Goal: Find specific fact: Find contact information

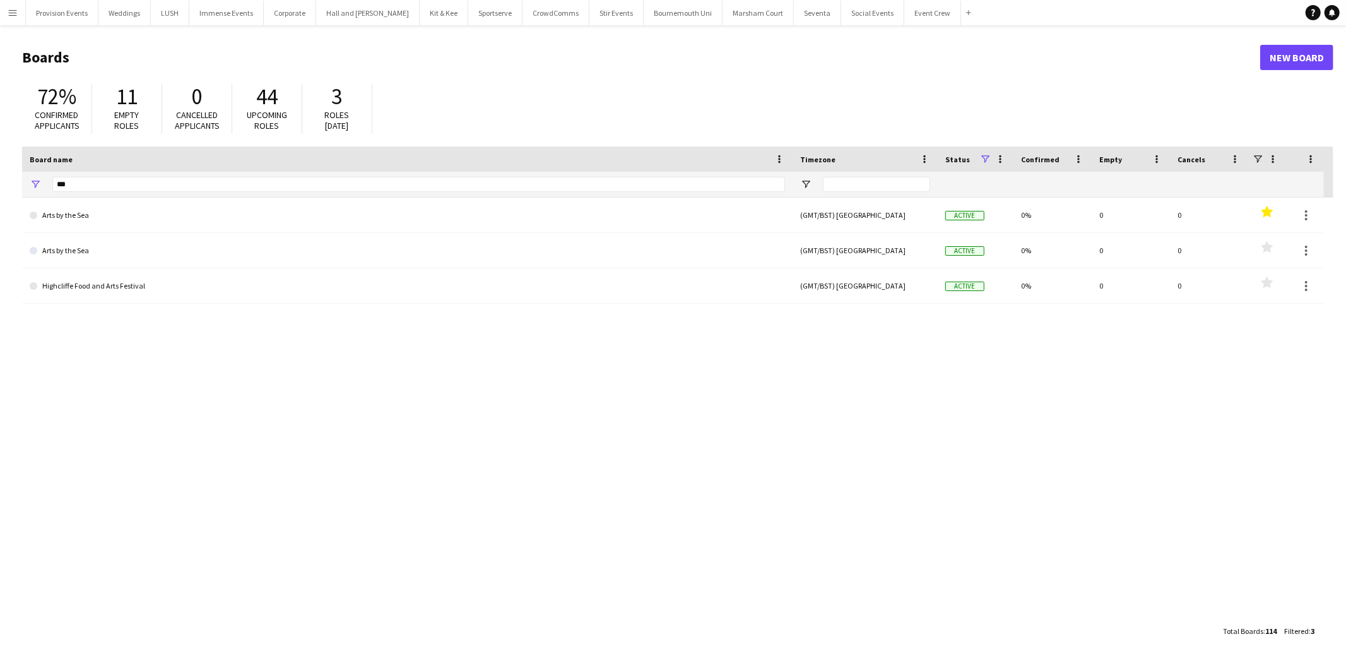
click at [16, 8] on app-icon "Menu" at bounding box center [13, 13] width 10 height 10
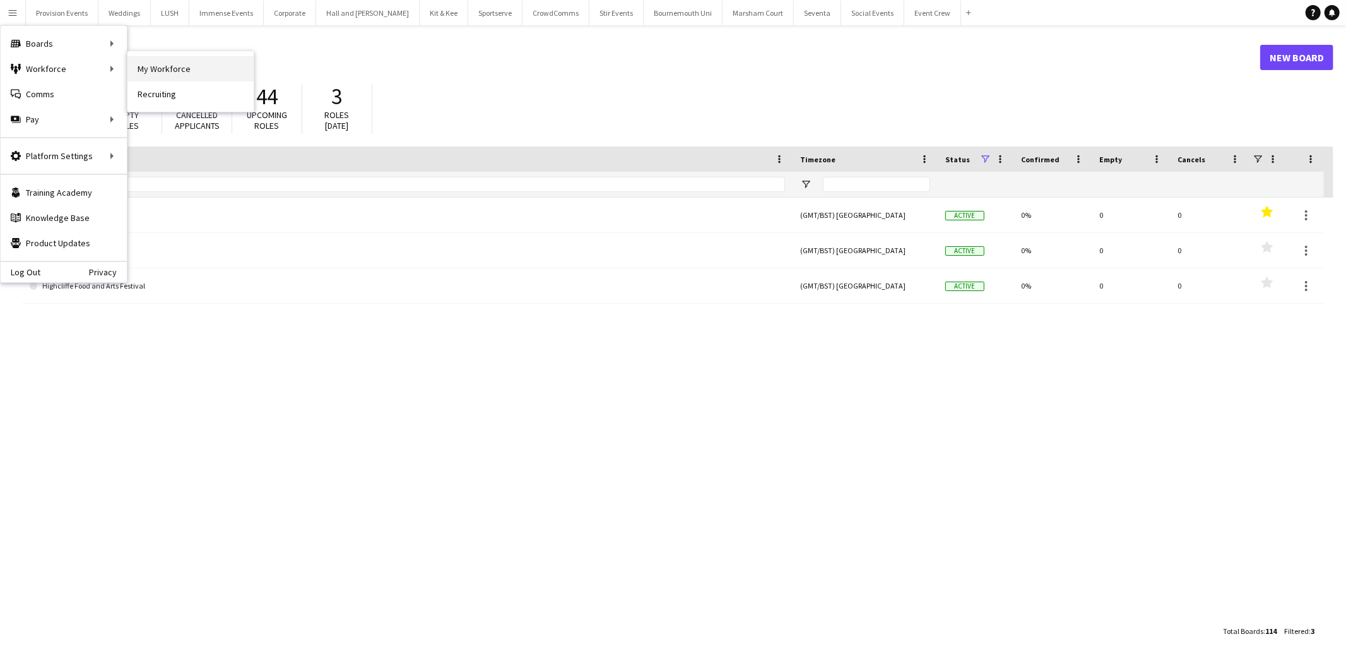
click at [158, 73] on link "My Workforce" at bounding box center [191, 68] width 126 height 25
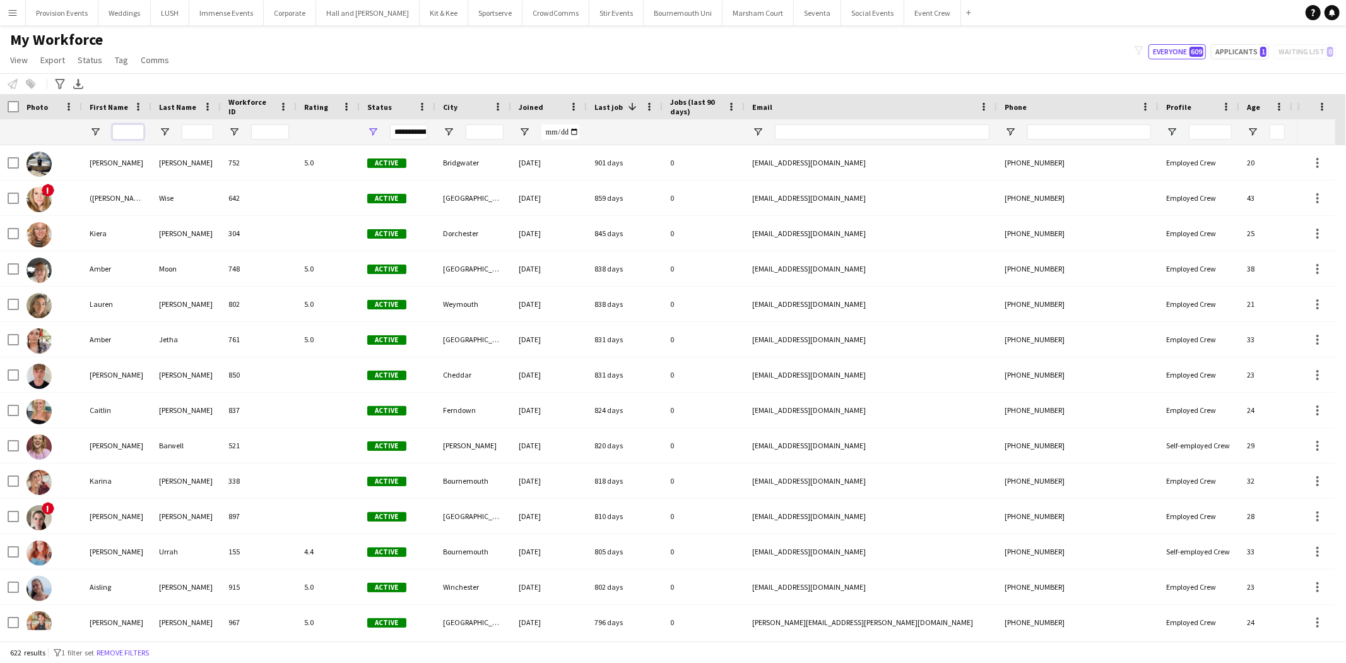
click at [129, 133] on input "First Name Filter Input" at bounding box center [128, 131] width 32 height 15
type input "*****"
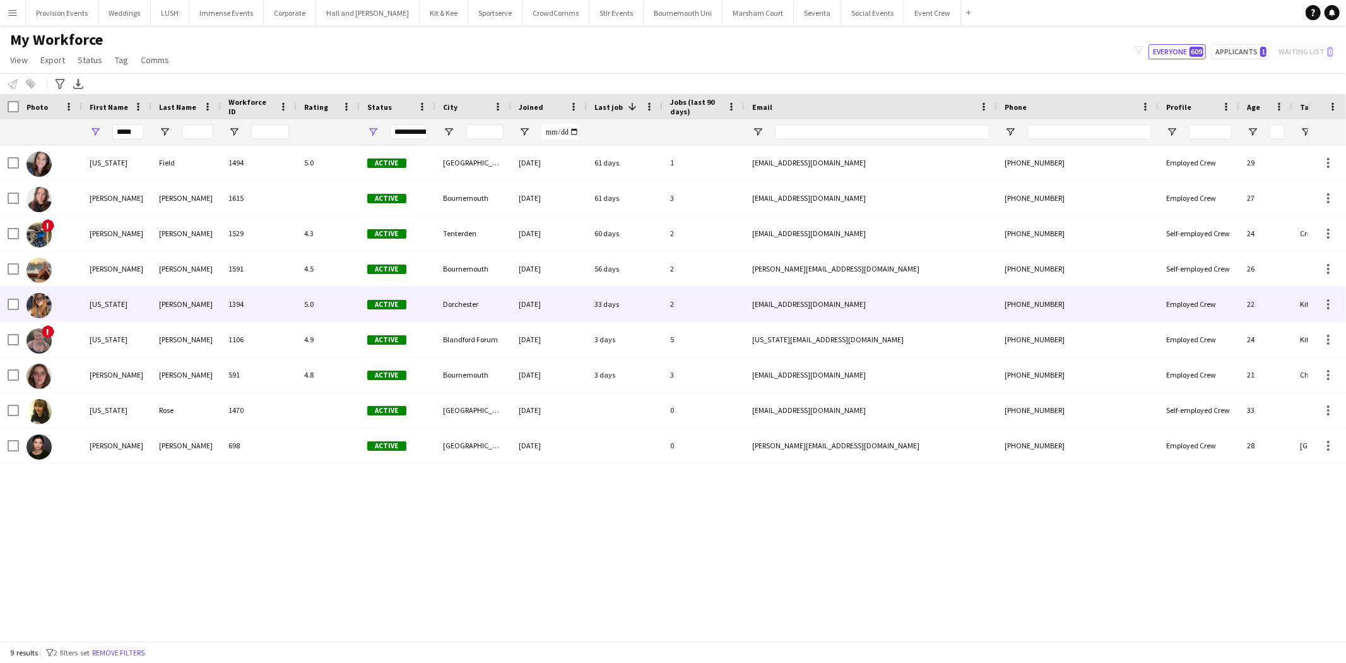
click at [272, 310] on div "1394" at bounding box center [259, 304] width 76 height 35
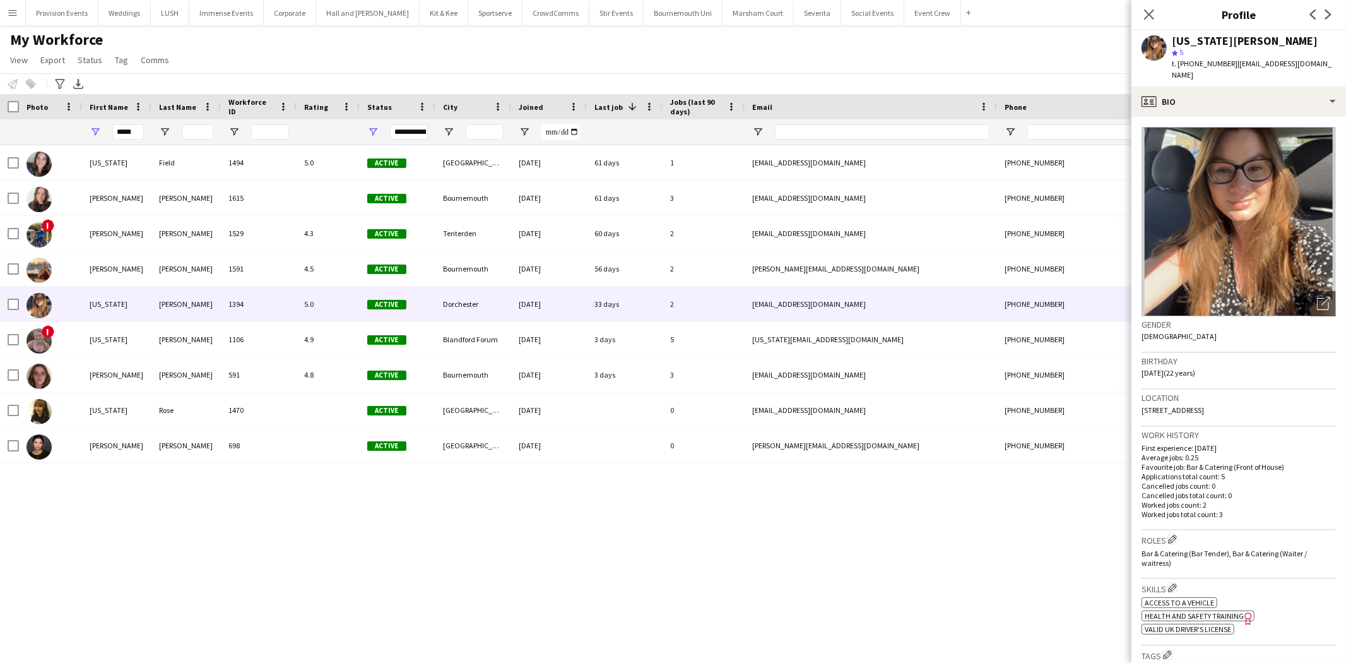
scroll to position [391, 0]
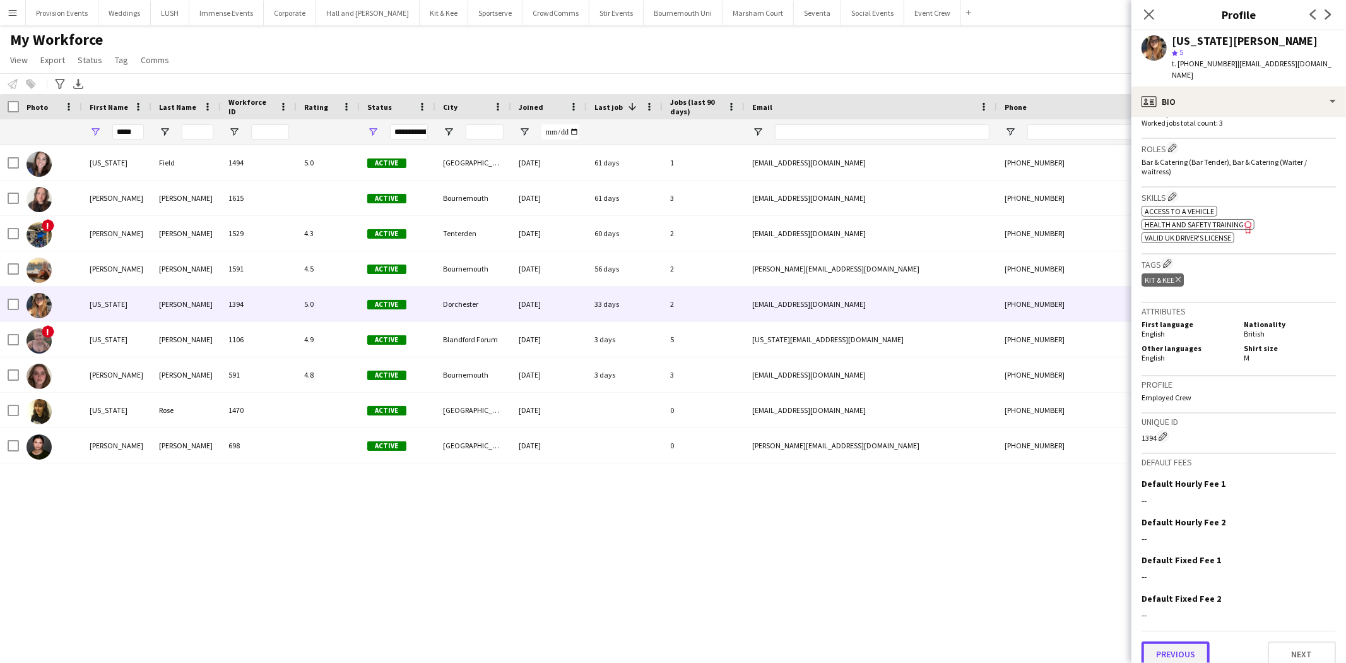
click at [1164, 641] on button "Previous" at bounding box center [1176, 653] width 68 height 25
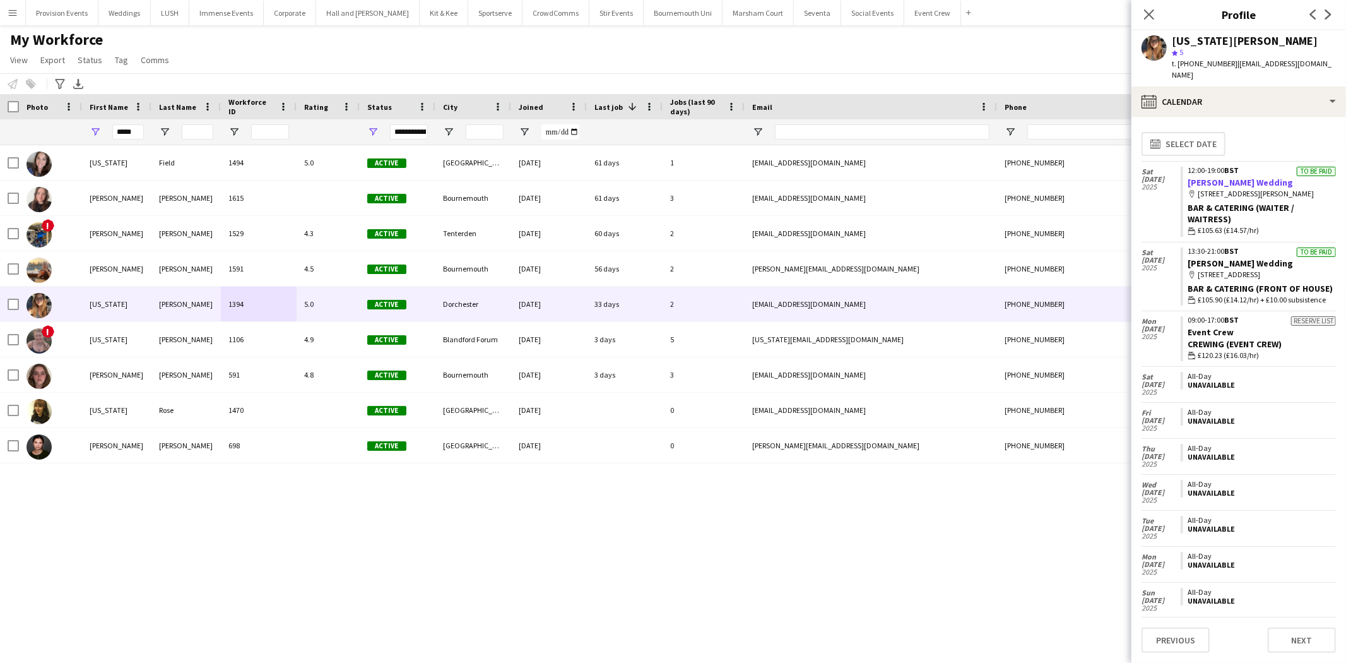
click at [1247, 177] on link "[PERSON_NAME] Wedding" at bounding box center [1241, 182] width 105 height 11
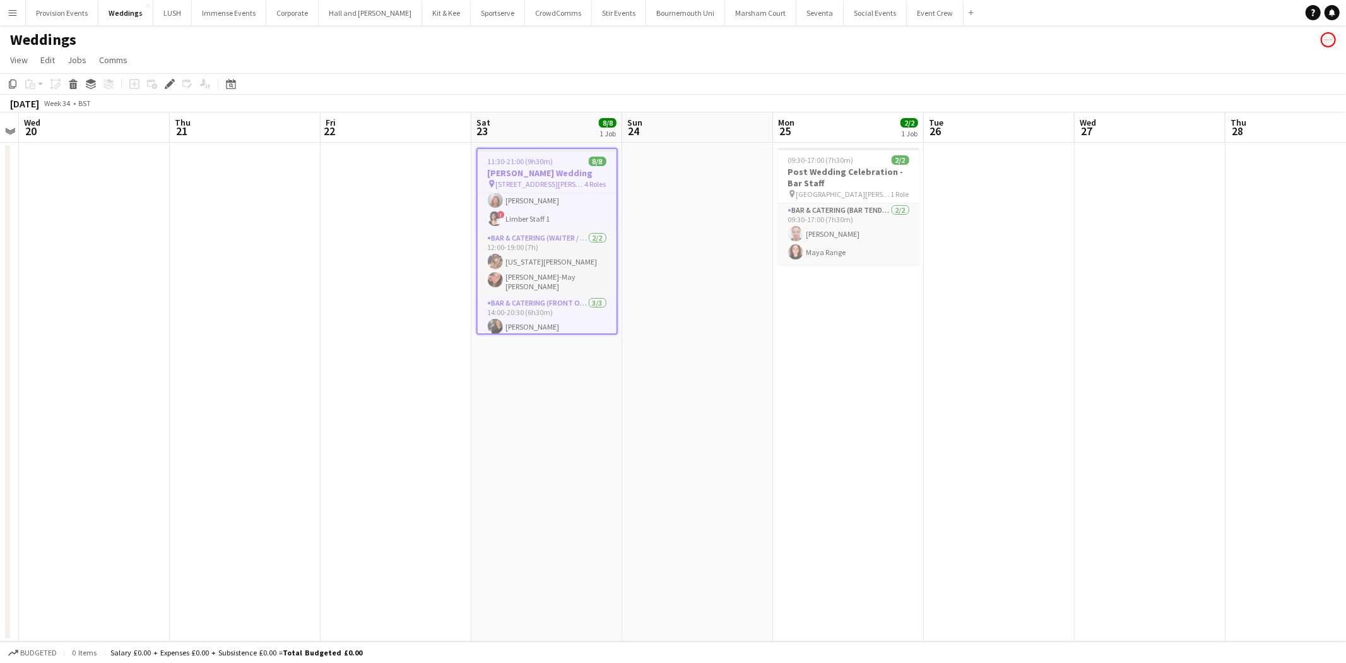
scroll to position [77, 0]
click at [593, 259] on app-card-role "Bar & Catering (Waiter / waitress) [DATE] 12:00-19:00 (7h) [US_STATE][PERSON_NA…" at bounding box center [547, 252] width 139 height 65
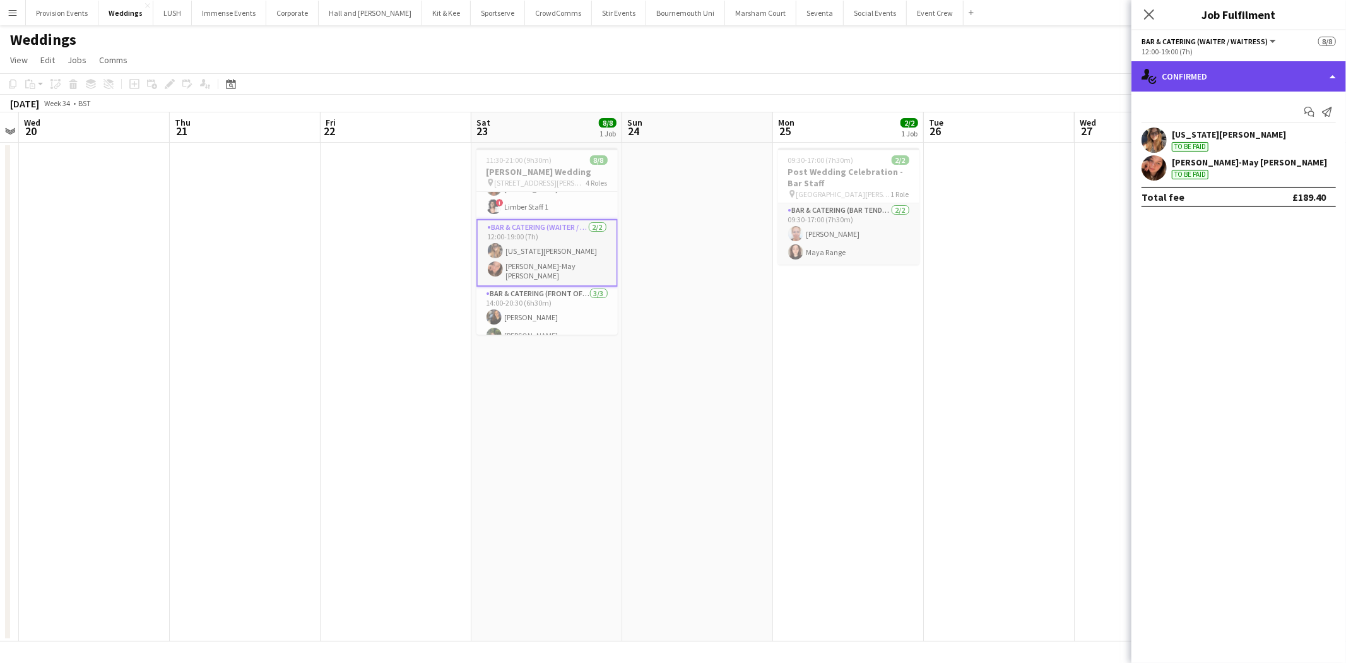
click at [1277, 77] on div "single-neutral-actions-check-2 Confirmed" at bounding box center [1239, 76] width 215 height 30
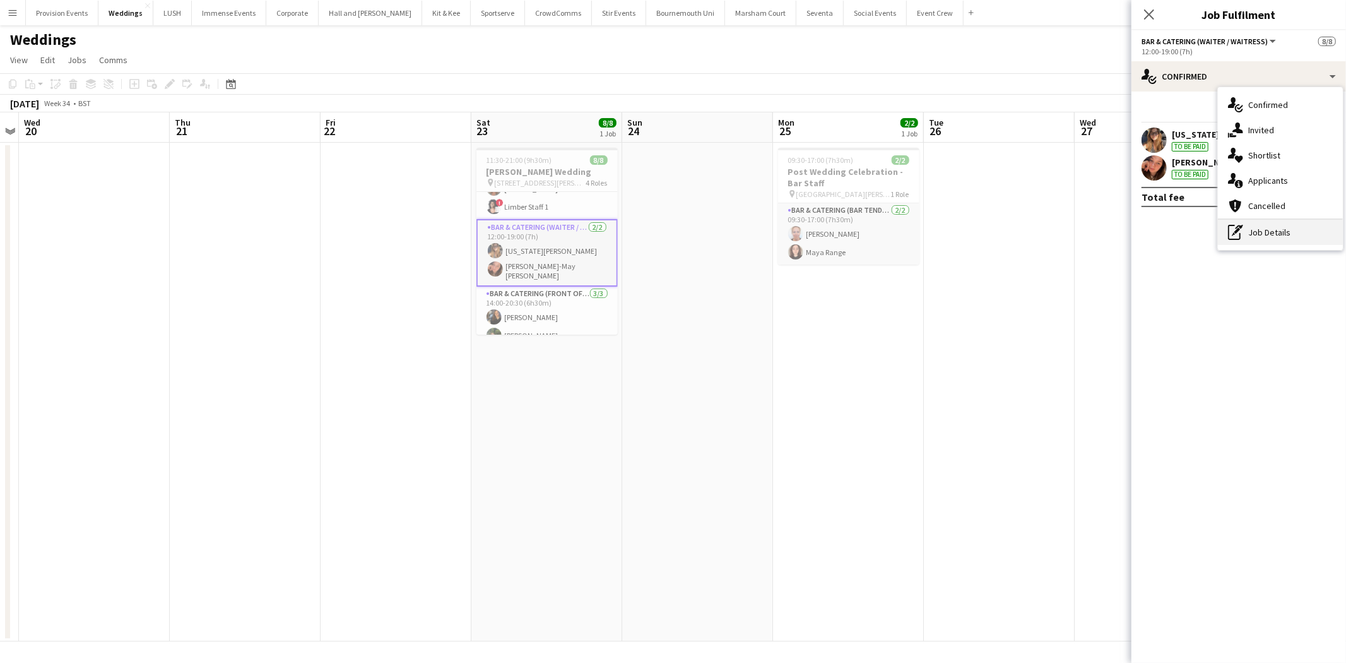
click at [1286, 236] on div "pen-write Job Details" at bounding box center [1280, 232] width 125 height 25
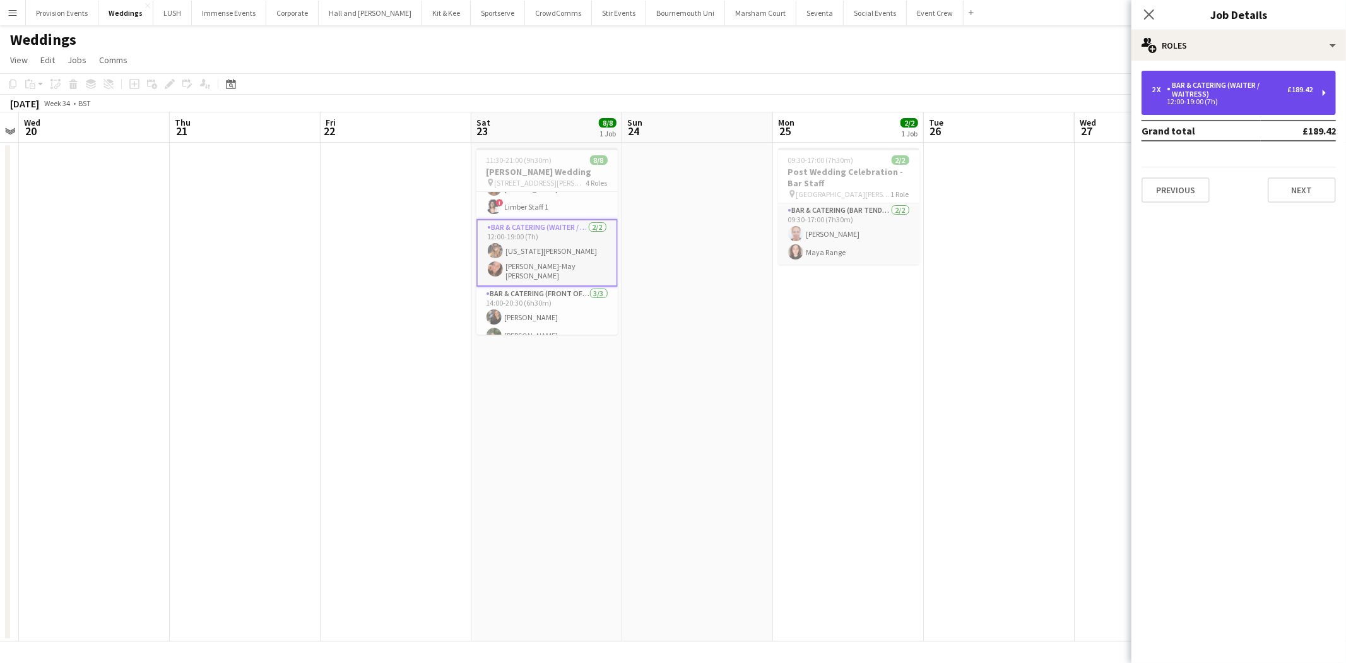
click at [1221, 95] on div "Bar & Catering (Waiter / waitress)" at bounding box center [1227, 90] width 121 height 18
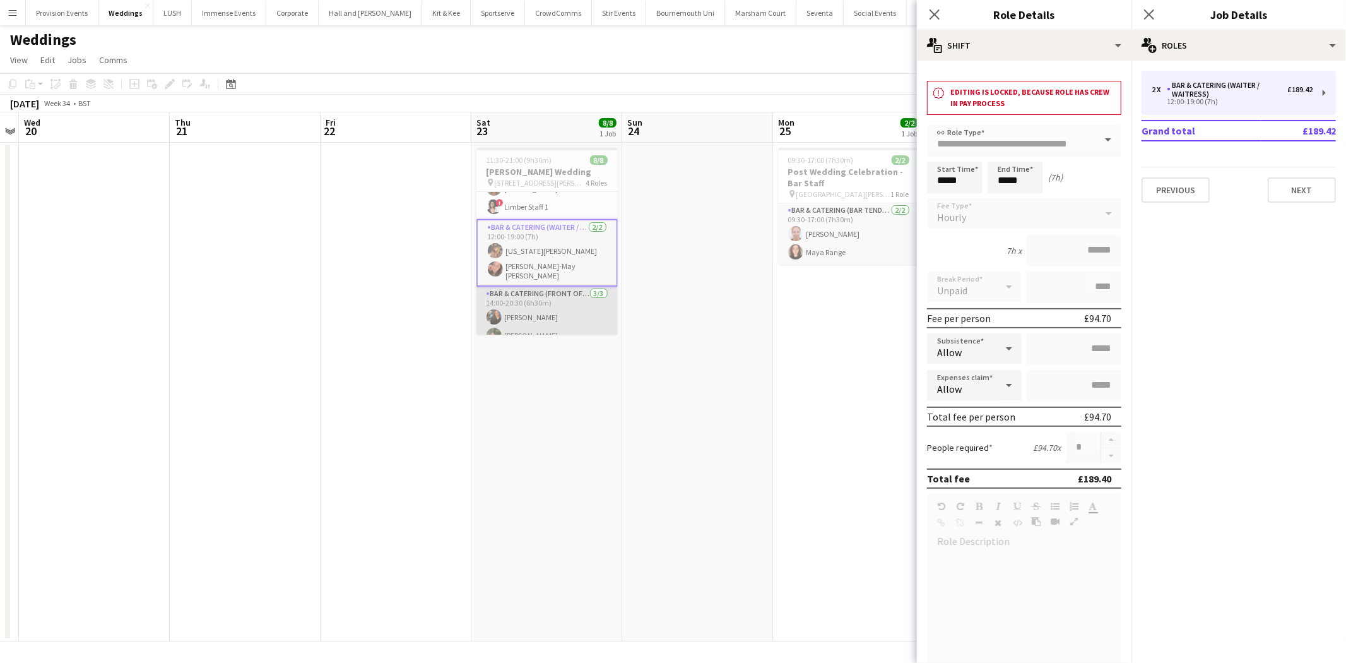
click at [568, 295] on app-card-role "Bar & Catering (Front of House) [DATE] 14:00-20:30 (6h30m) [PERSON_NAME] [PERSO…" at bounding box center [547, 327] width 141 height 80
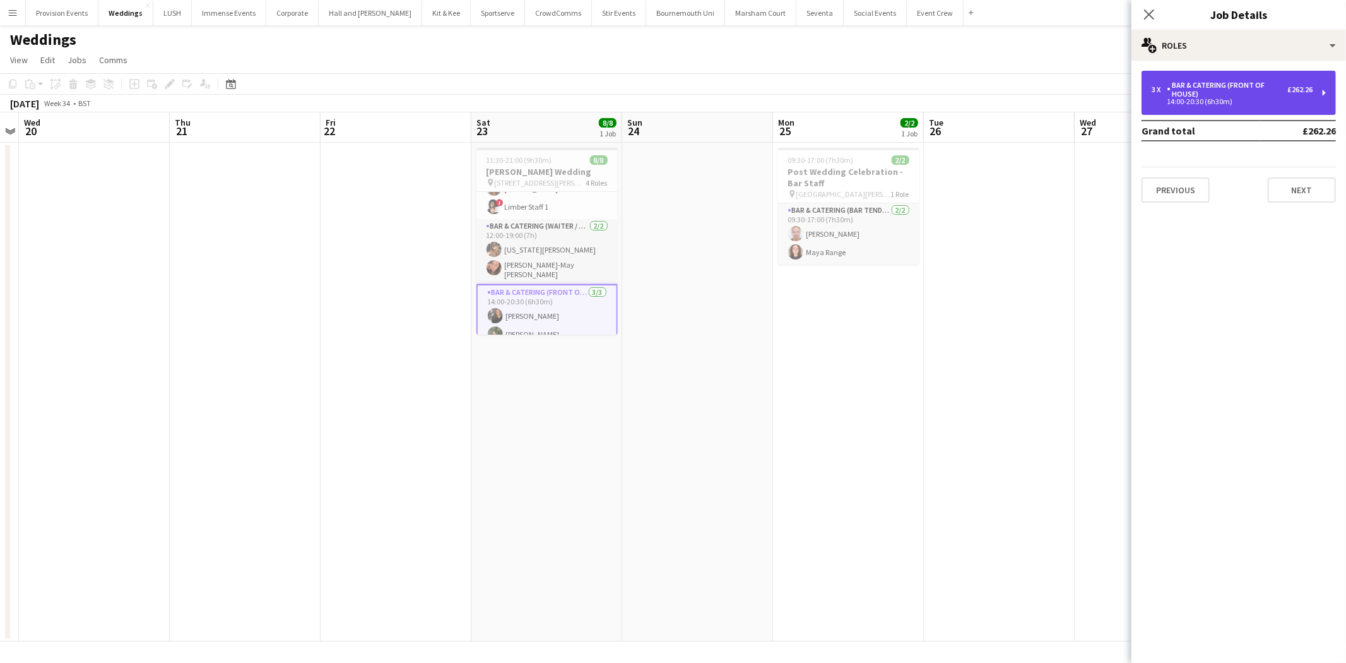
click at [1209, 105] on div "3 x Bar & Catering (Front of House) £262.26 14:00-20:30 (6h30m)" at bounding box center [1239, 93] width 194 height 44
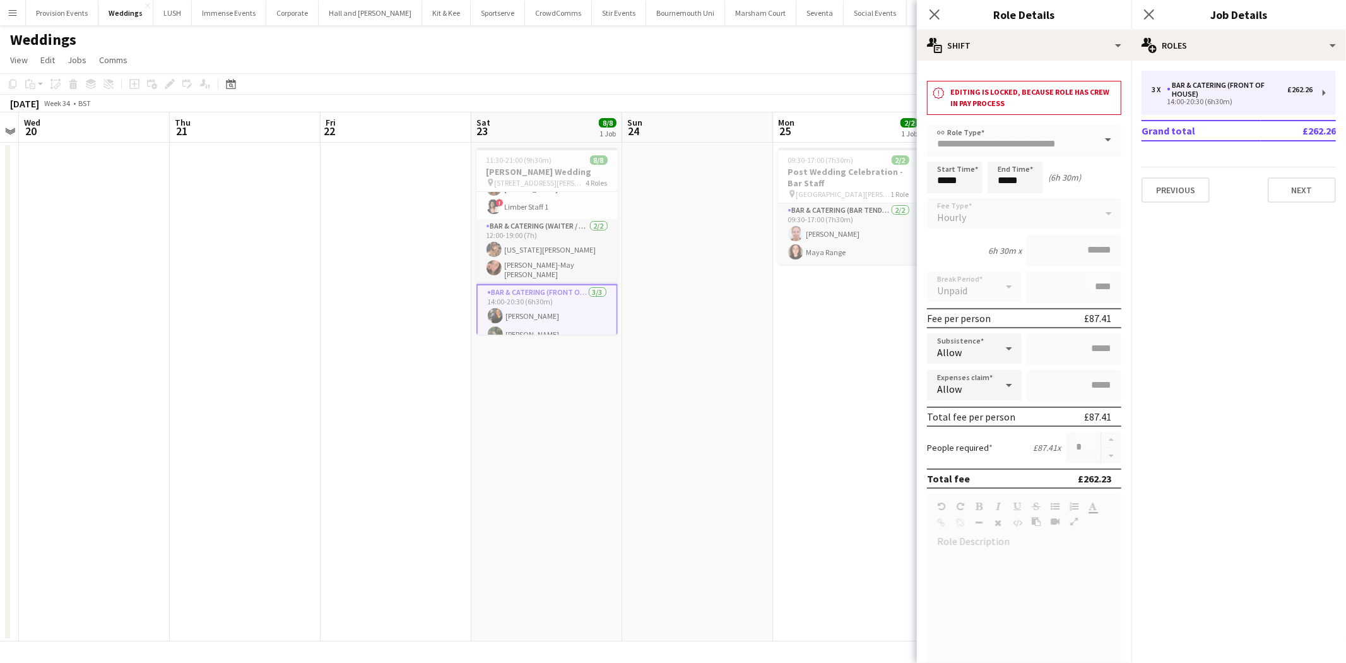
click at [9, 13] on app-icon "Menu" at bounding box center [13, 13] width 10 height 10
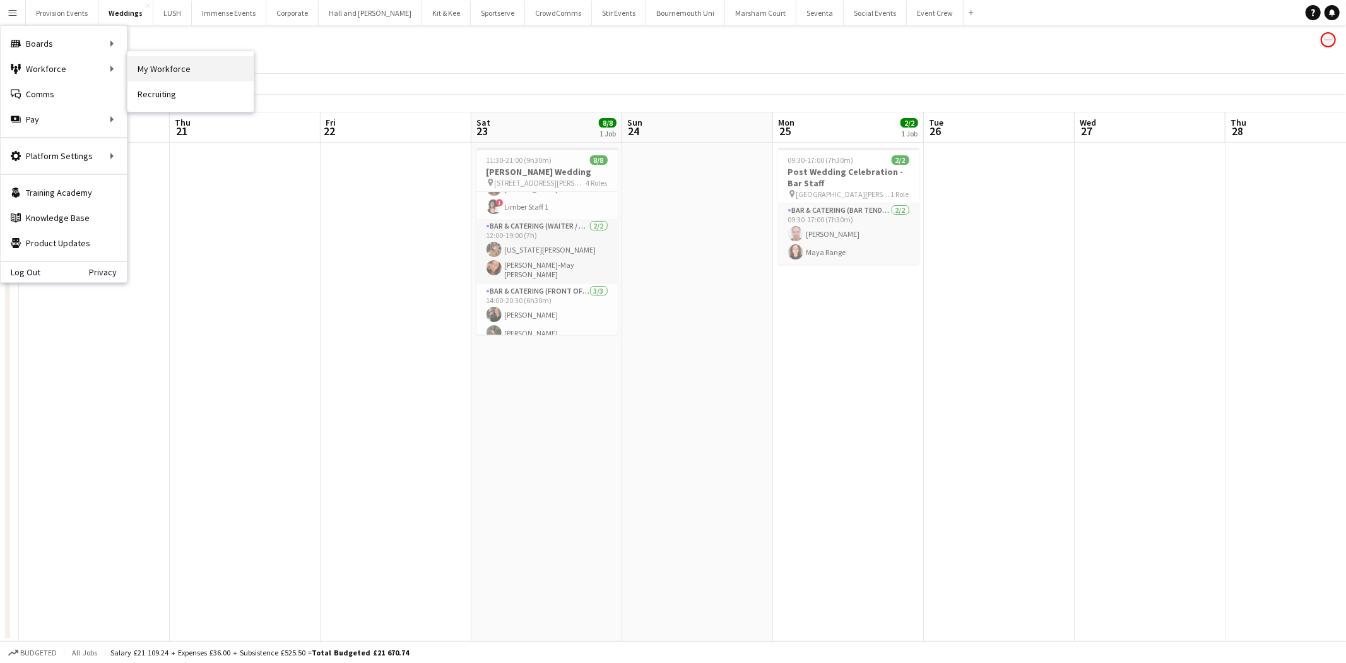
click at [183, 68] on link "My Workforce" at bounding box center [191, 68] width 126 height 25
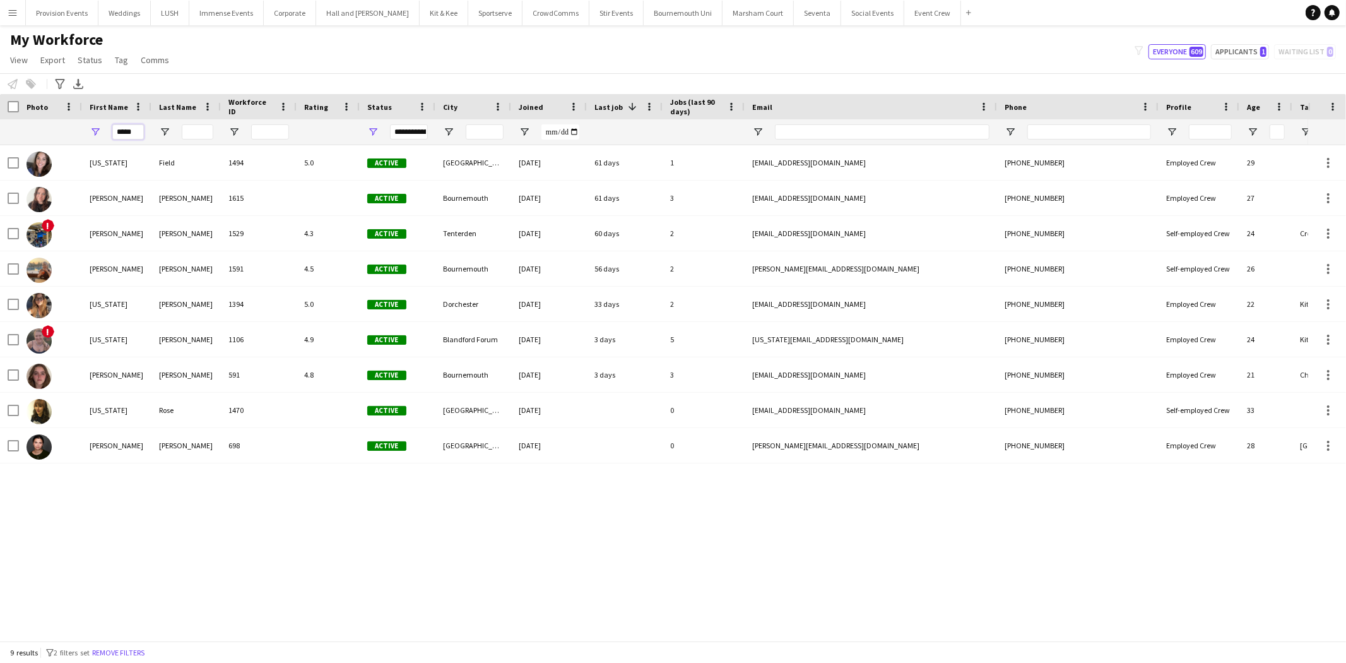
click at [123, 134] on input "*****" at bounding box center [128, 131] width 32 height 15
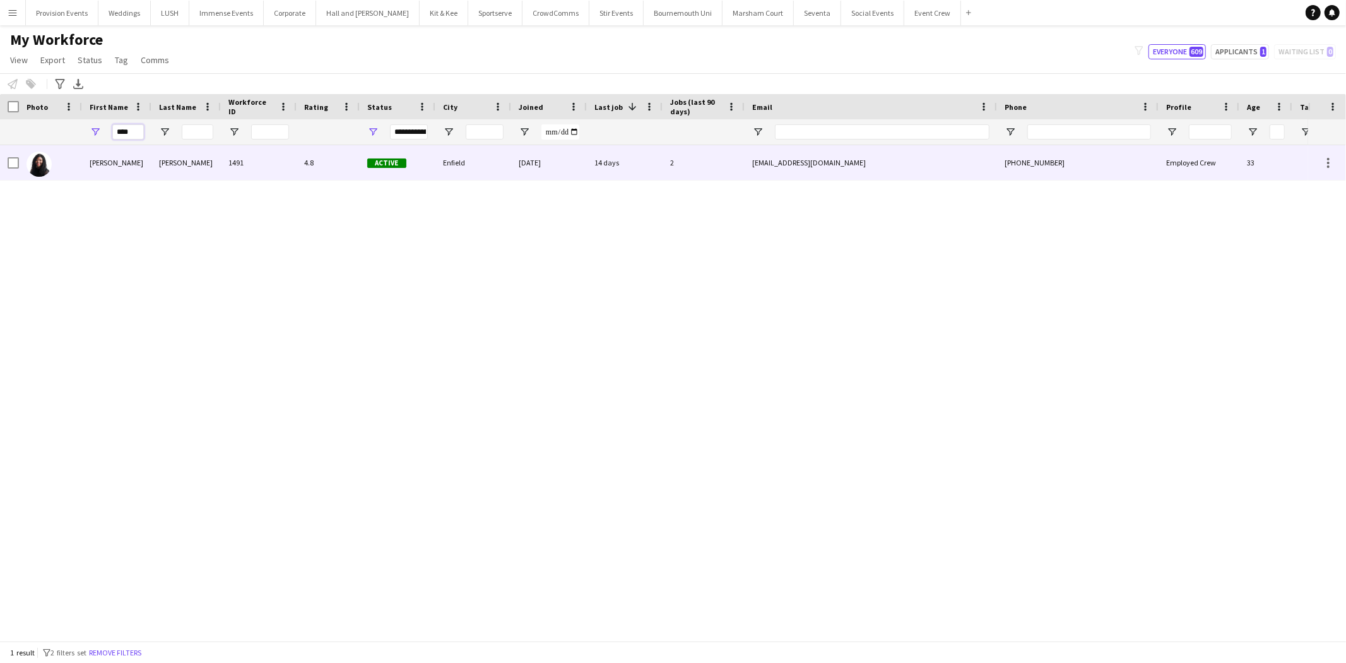
type input "****"
click at [198, 163] on div "[PERSON_NAME]" at bounding box center [185, 162] width 69 height 35
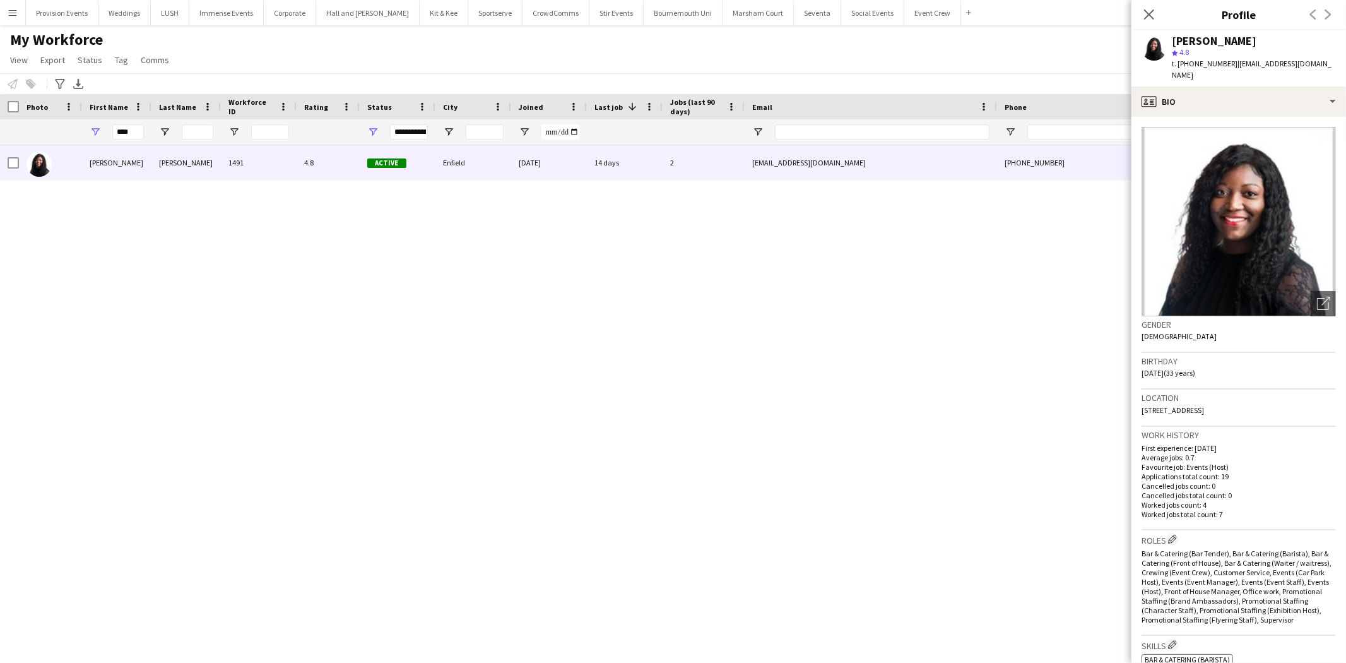
click at [1204, 405] on span "[STREET_ADDRESS]" at bounding box center [1173, 409] width 62 height 9
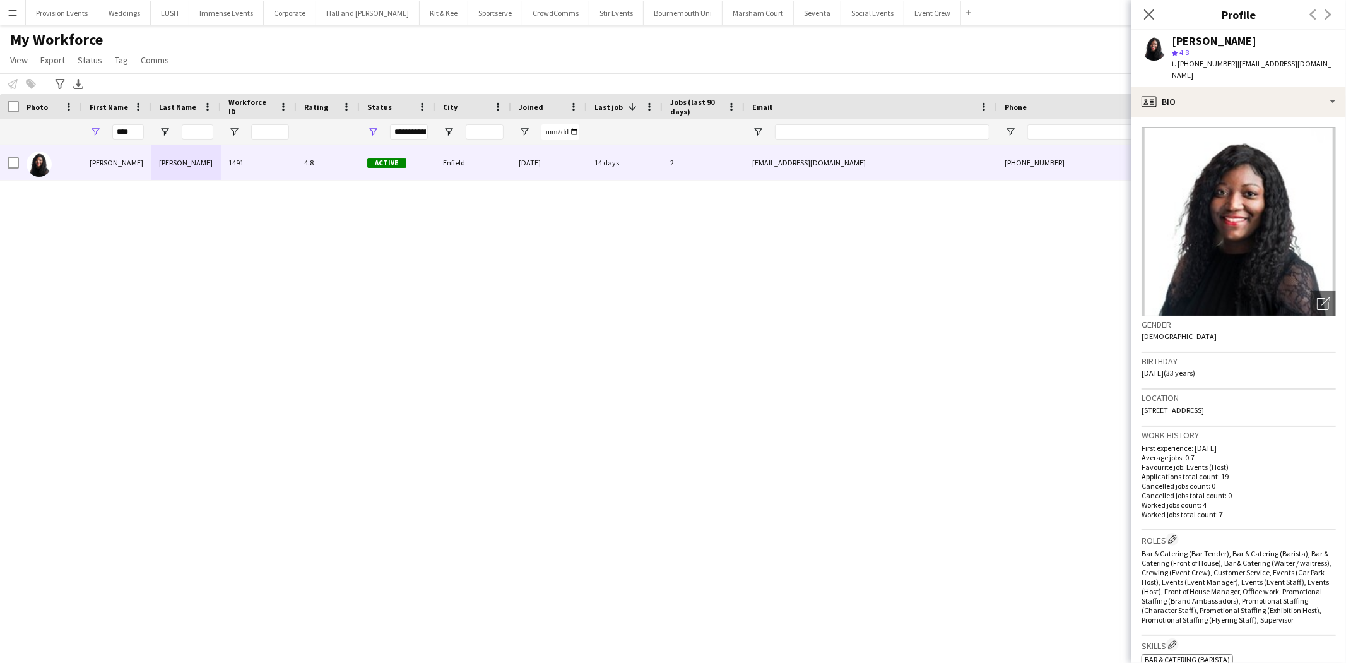
click at [1204, 405] on span "[STREET_ADDRESS]" at bounding box center [1173, 409] width 62 height 9
copy span "[STREET_ADDRESS]"
